Goal: Check status: Check status

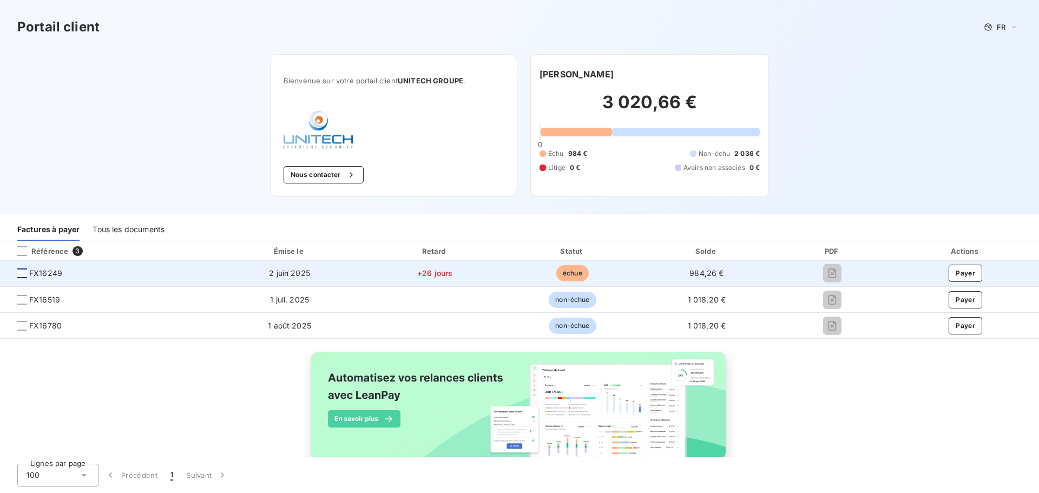
click at [20, 276] on div at bounding box center [22, 273] width 10 height 10
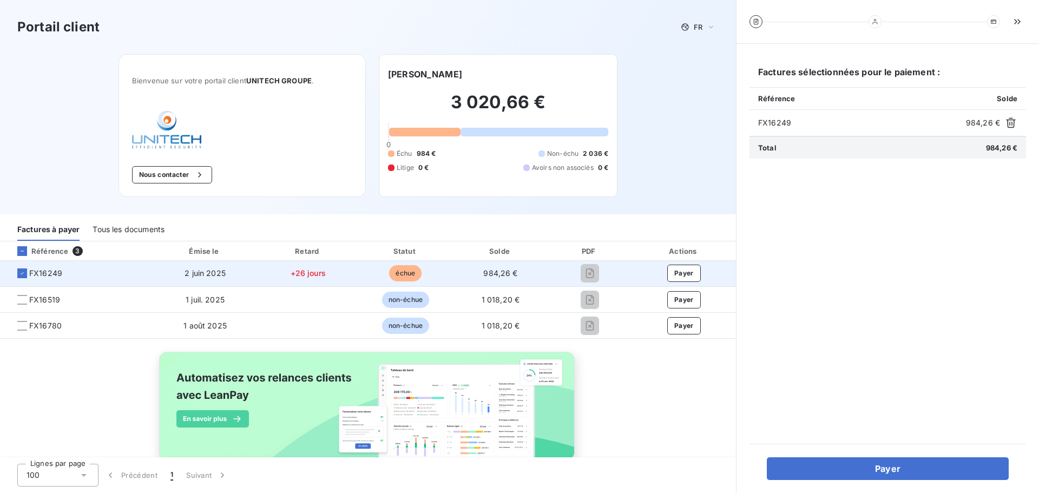
click at [49, 270] on span "FX16249" at bounding box center [45, 273] width 33 height 11
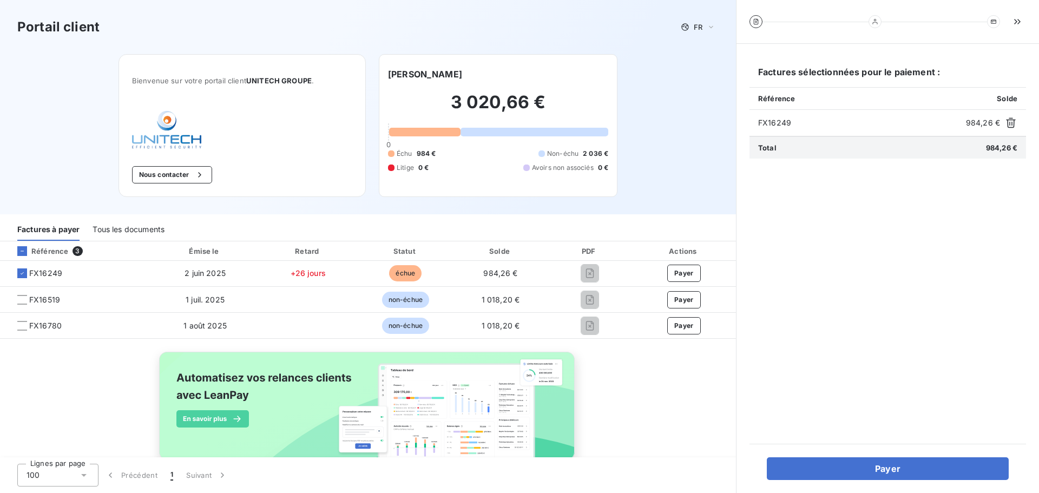
click at [29, 255] on div "Référence" at bounding box center [39, 251] width 60 height 10
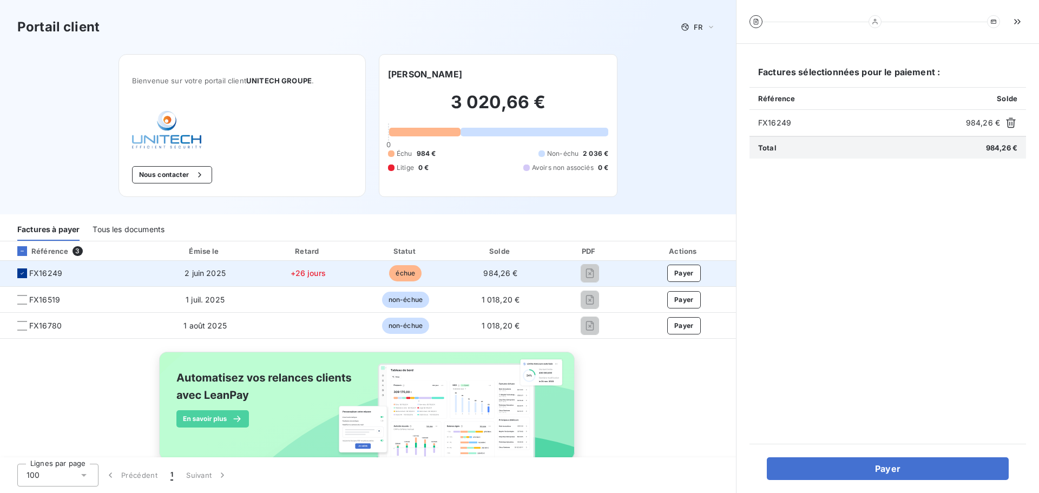
click at [25, 273] on icon at bounding box center [22, 273] width 6 height 6
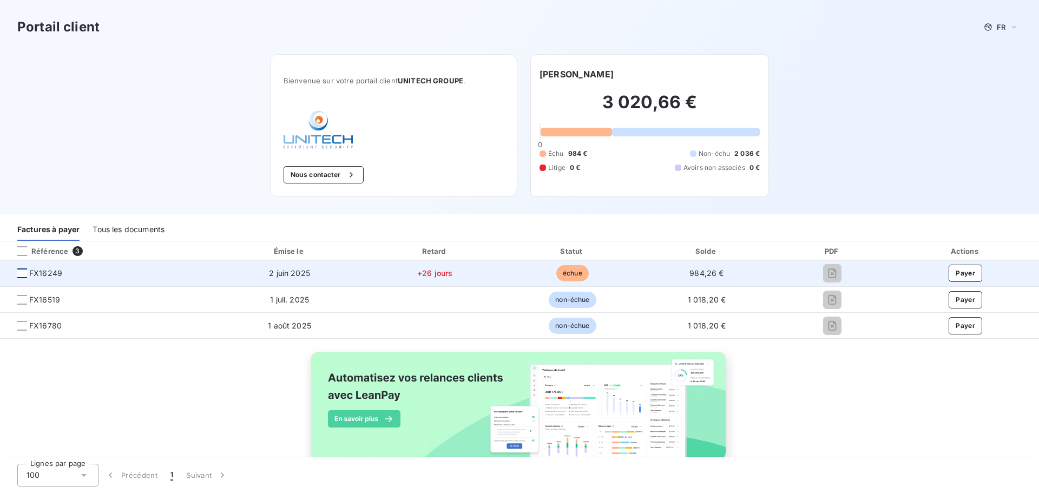
click at [19, 275] on div at bounding box center [22, 273] width 10 height 10
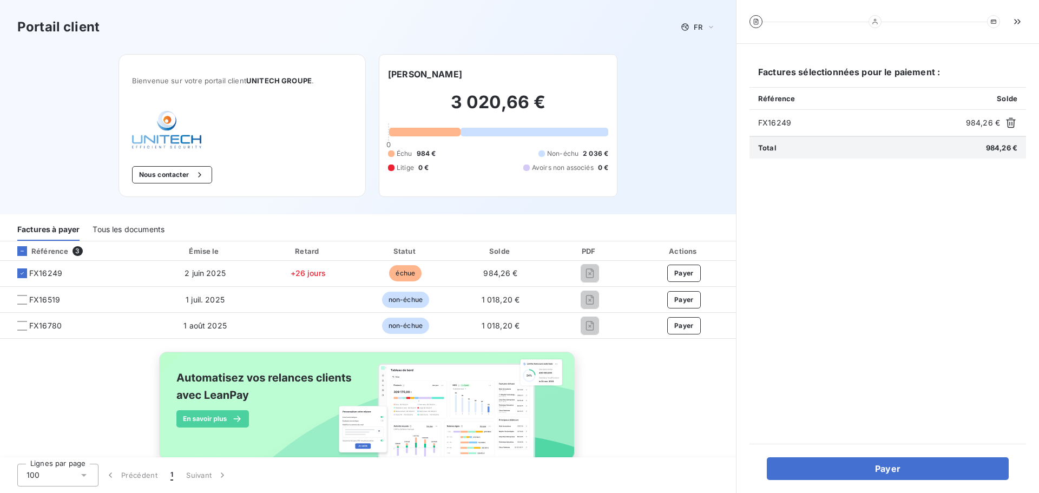
click at [24, 276] on icon at bounding box center [22, 273] width 6 height 6
